Goal: Task Accomplishment & Management: Use online tool/utility

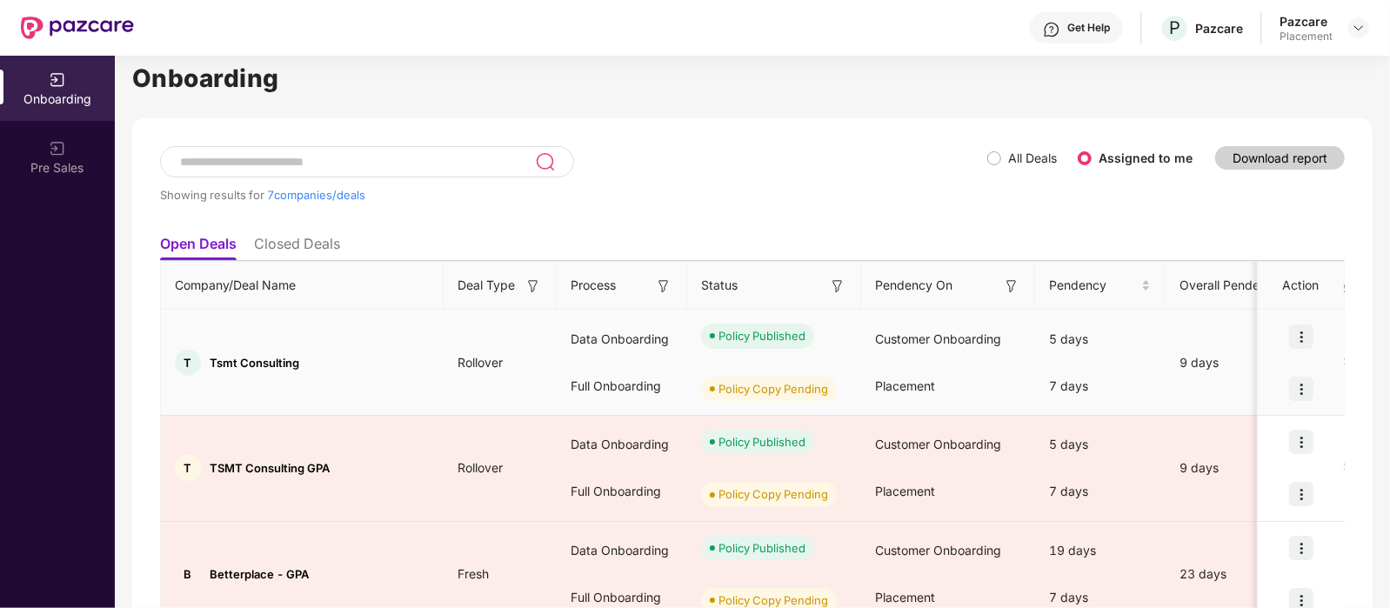
scroll to position [27, 0]
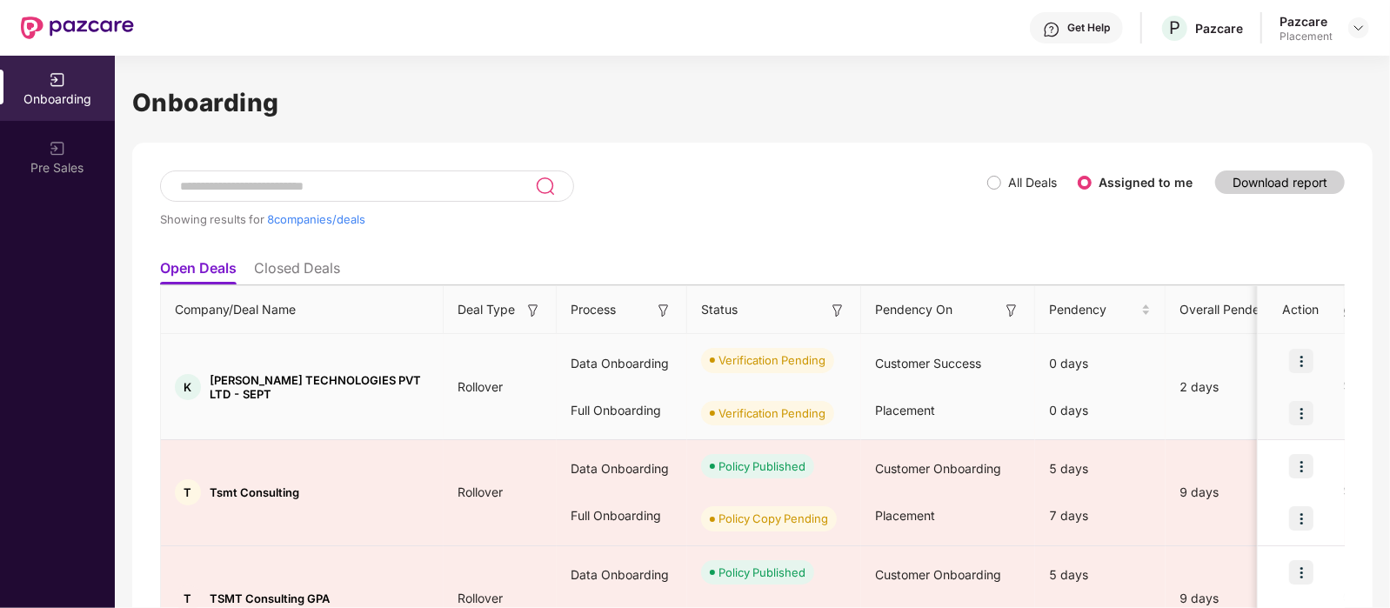
click at [1305, 406] on img at bounding box center [1301, 413] width 24 height 24
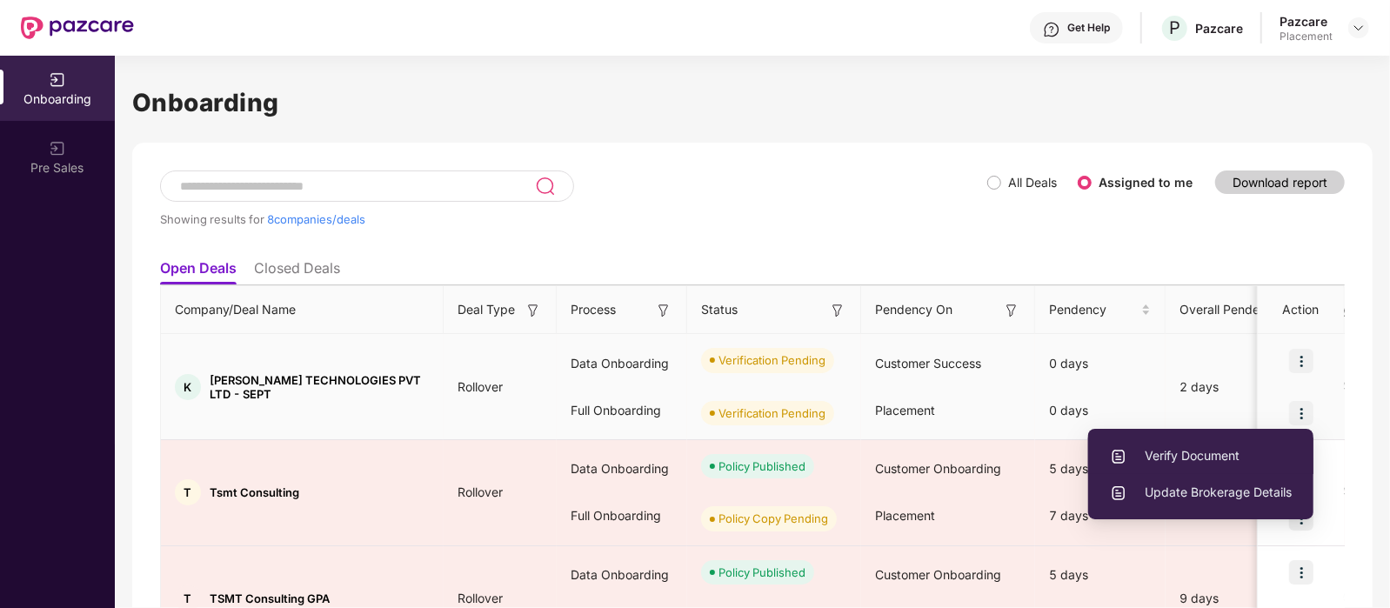
click at [1188, 452] on span "Verify Document" at bounding box center [1201, 455] width 182 height 19
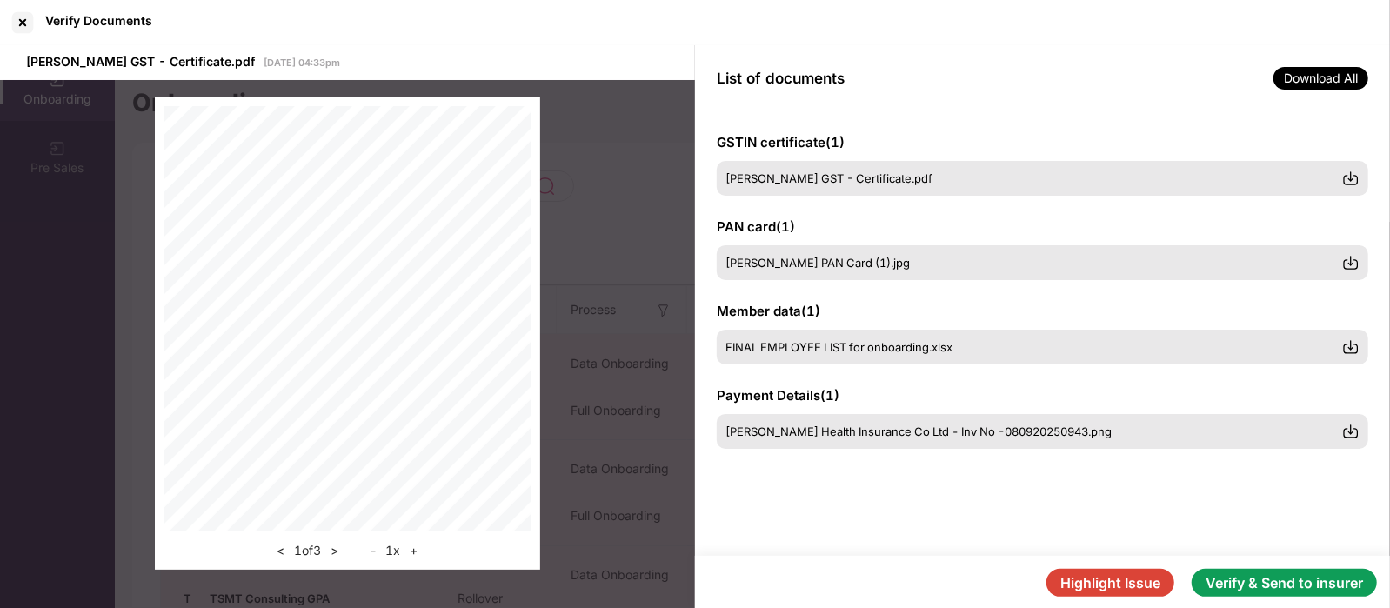
click at [1245, 584] on button "Verify & Send to insurer" at bounding box center [1283, 583] width 185 height 28
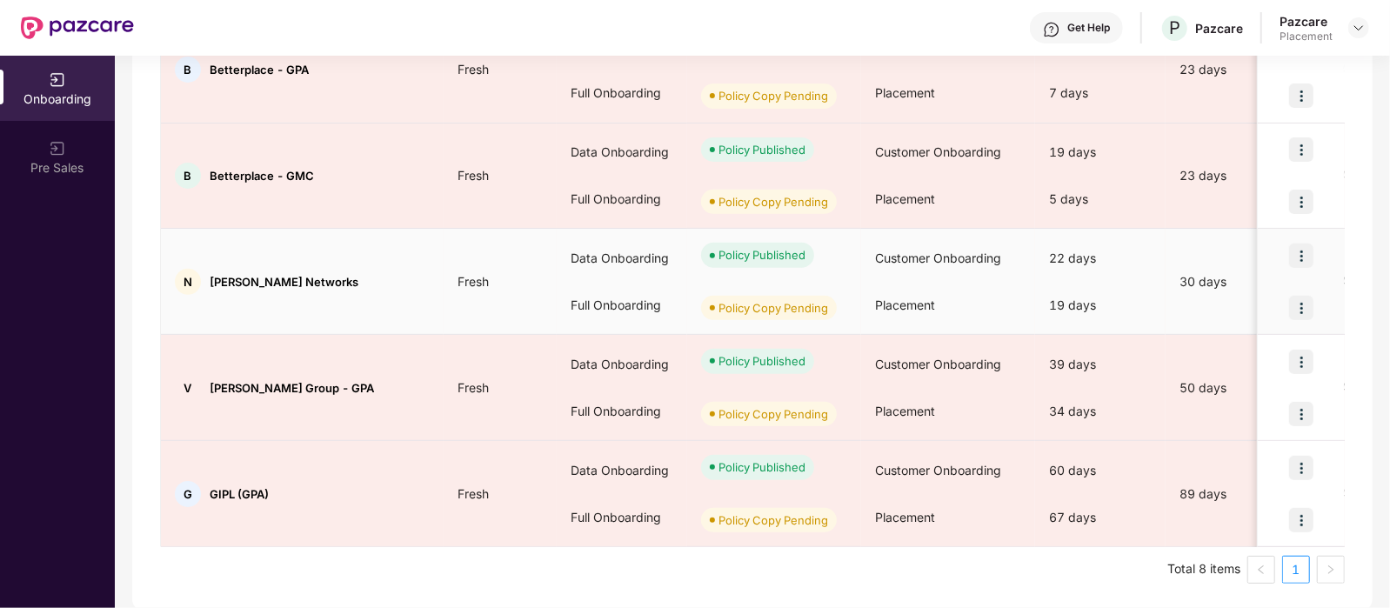
scroll to position [635, 0]
